Goal: Information Seeking & Learning: Understand process/instructions

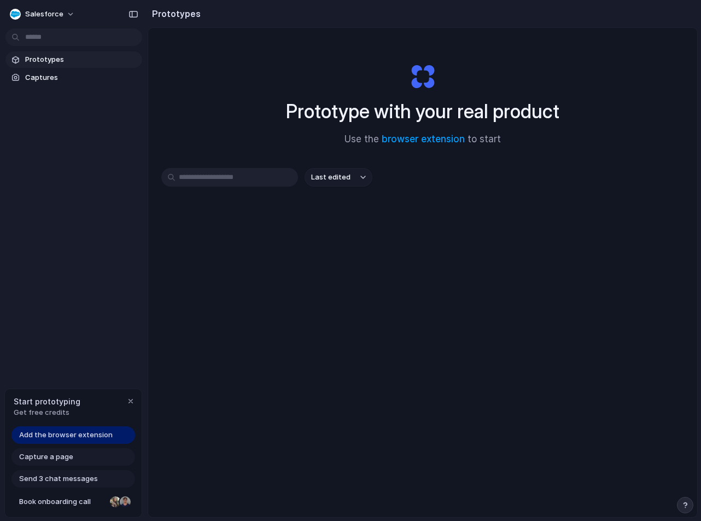
click at [213, 173] on input "text" at bounding box center [229, 177] width 137 height 19
click at [242, 175] on input "text" at bounding box center [229, 177] width 137 height 19
click at [139, 15] on button "button" at bounding box center [133, 13] width 17 height 17
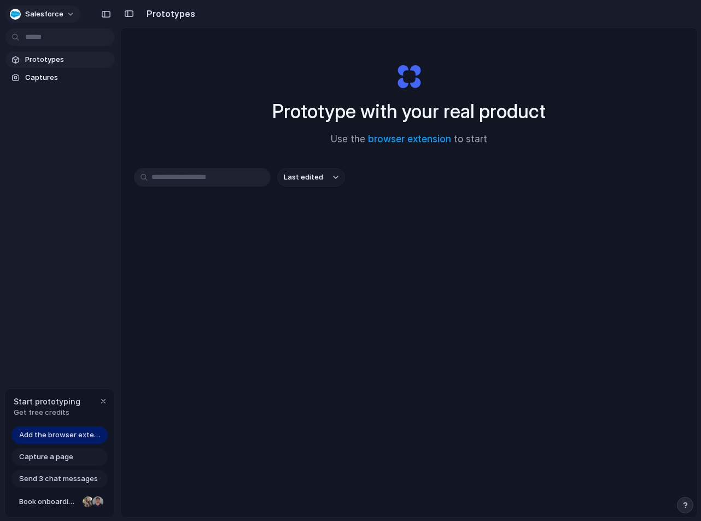
click at [14, 10] on div "button" at bounding box center [15, 14] width 11 height 11
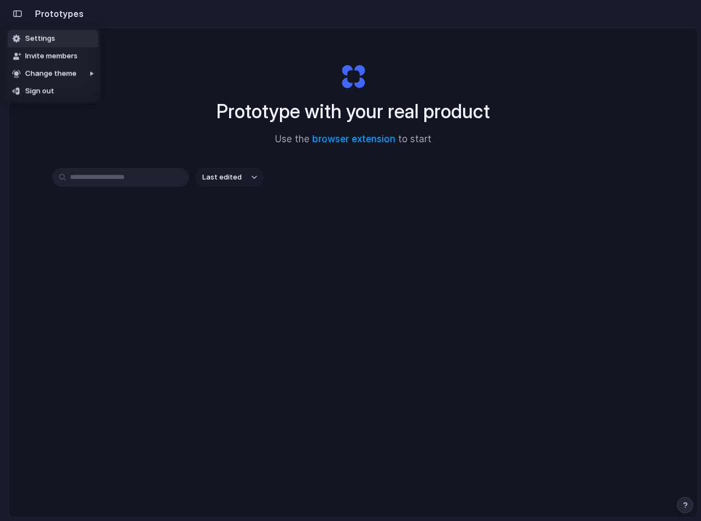
click at [283, 327] on div "Settings Invite members Change theme Sign out" at bounding box center [350, 260] width 701 height 521
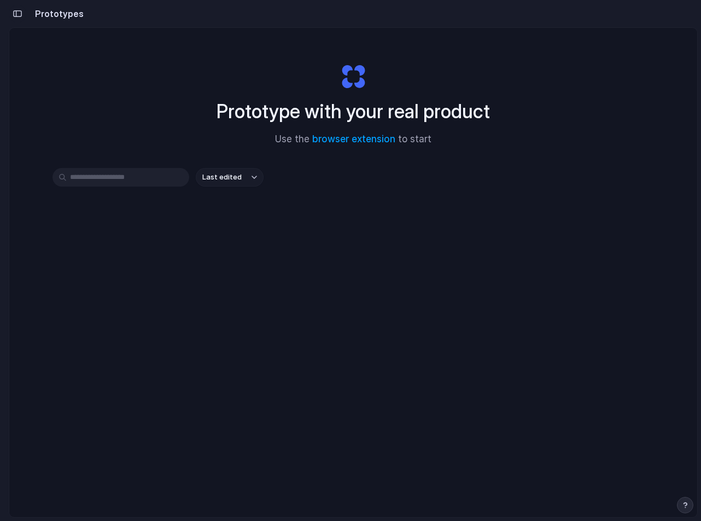
click at [19, 12] on div "button" at bounding box center [18, 14] width 10 height 8
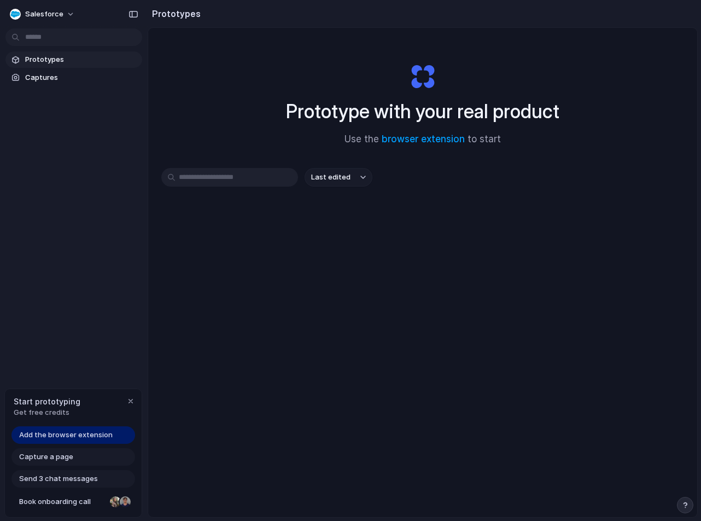
click at [66, 189] on div "Prototypes Captures" at bounding box center [74, 114] width 148 height 229
click at [42, 59] on span "Prototypes" at bounding box center [81, 59] width 113 height 11
click at [233, 177] on input "text" at bounding box center [229, 177] width 137 height 19
click at [332, 182] on span "Last edited" at bounding box center [330, 177] width 39 height 11
click at [288, 285] on div "Last edited Last created Alphabetical" at bounding box center [350, 260] width 701 height 521
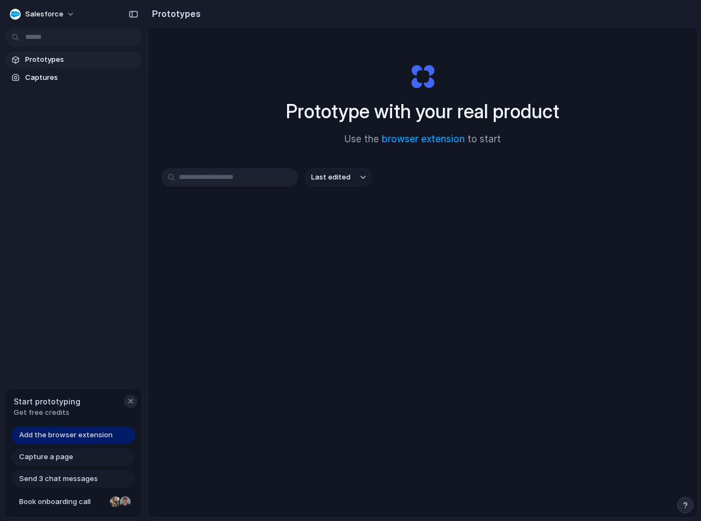
click at [135, 399] on button "button" at bounding box center [130, 400] width 13 height 13
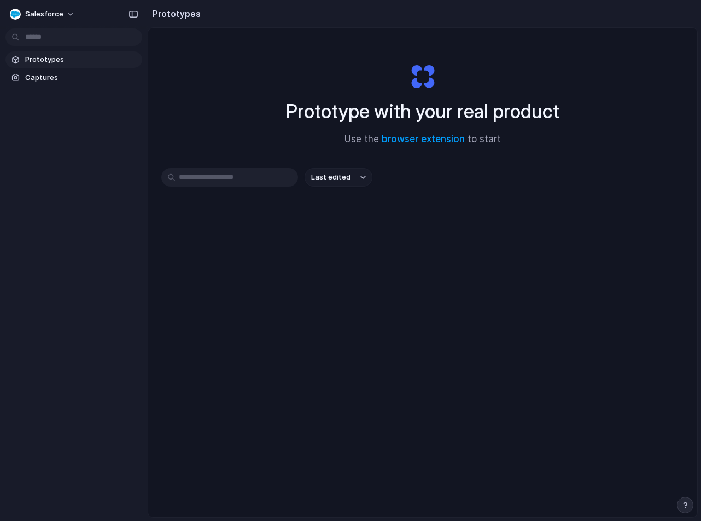
click at [292, 292] on div "Prototype with your real product Use the browser extension to start Last edited" at bounding box center [422, 301] width 549 height 547
click at [331, 268] on div "Prototype with your real product Use the browser extension to start Last edited" at bounding box center [422, 301] width 549 height 547
click at [65, 81] on span "Captures" at bounding box center [81, 77] width 113 height 11
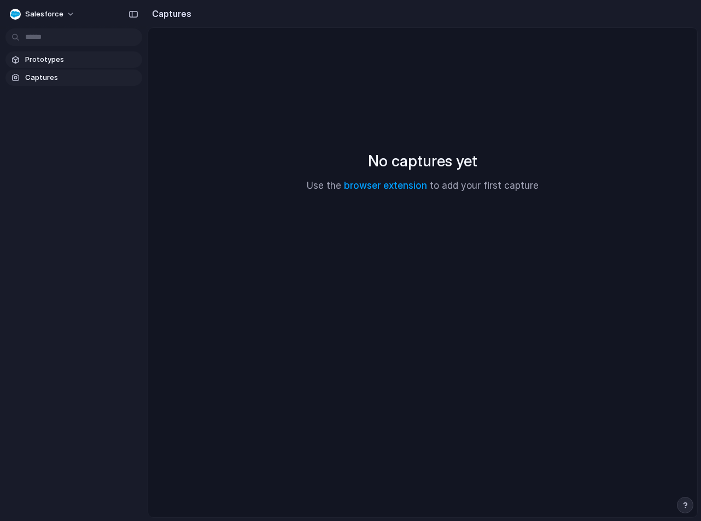
click at [51, 65] on link "Prototypes" at bounding box center [73, 59] width 137 height 16
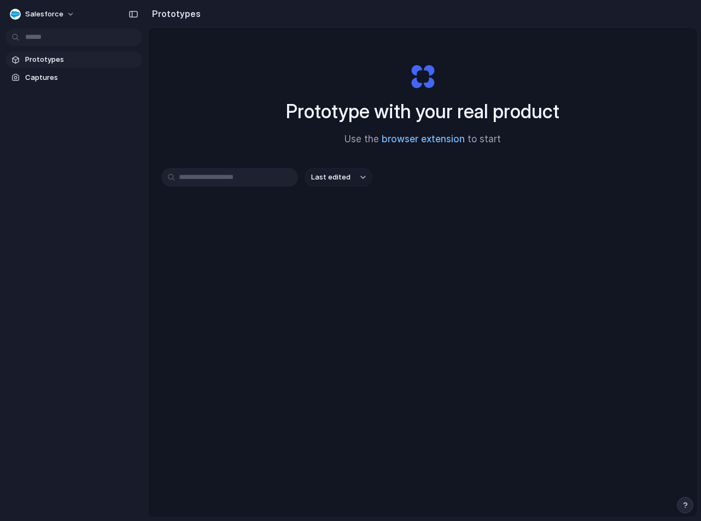
click at [416, 141] on link "browser extension" at bounding box center [423, 138] width 83 height 11
